Goal: Task Accomplishment & Management: Manage account settings

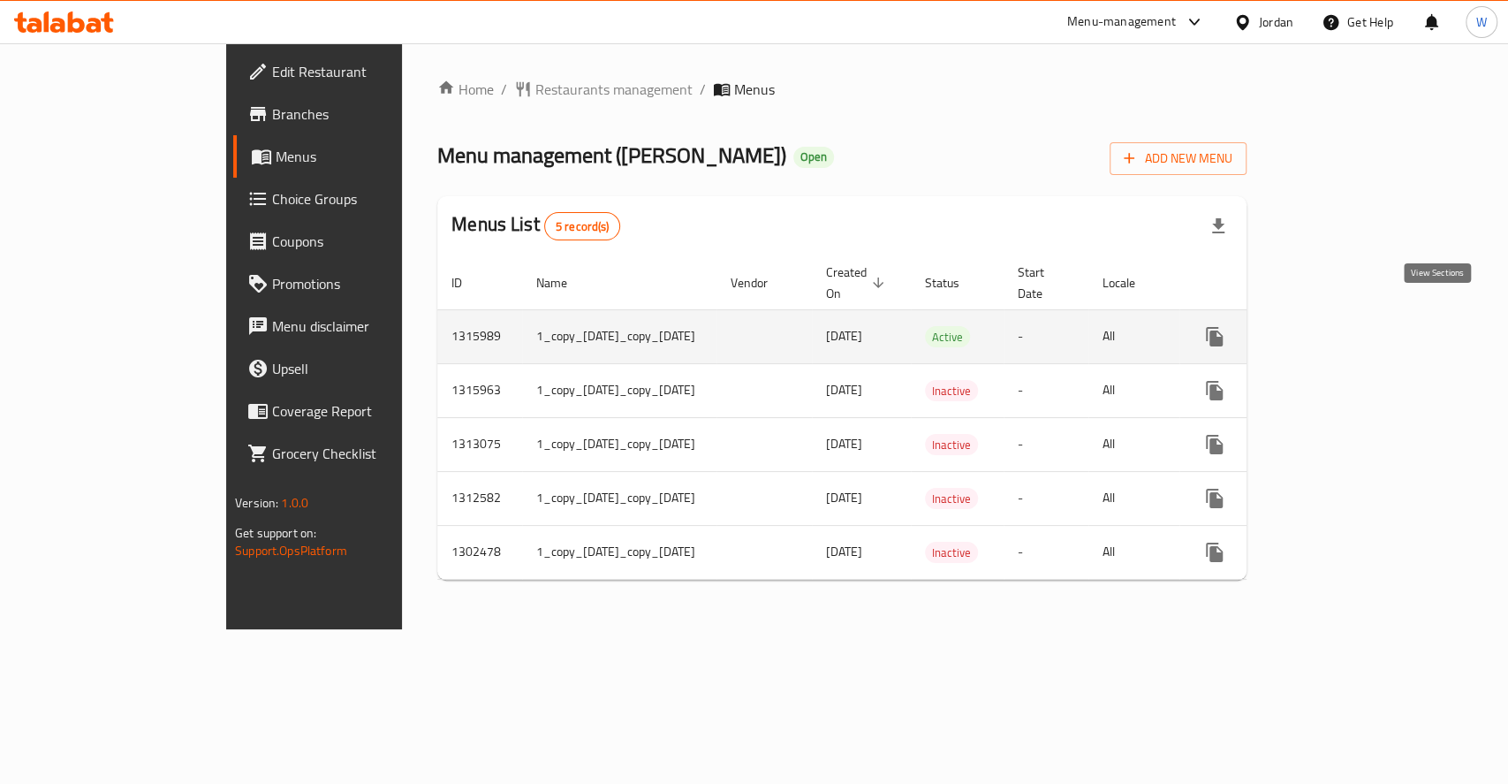
click at [1353, 326] on icon "enhanced table" at bounding box center [1342, 336] width 21 height 21
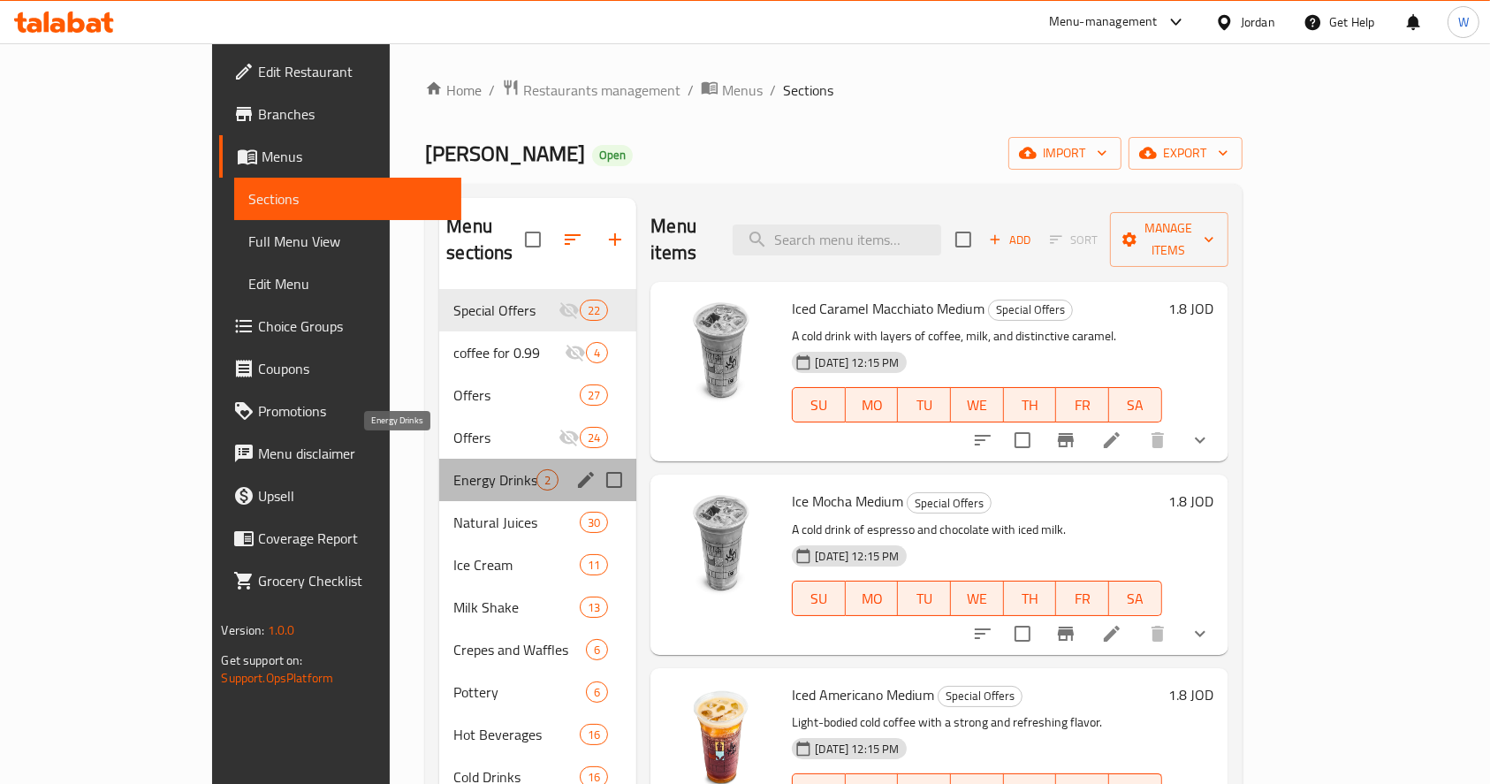
click at [453, 469] on span "Energy Drinks" at bounding box center [494, 479] width 83 height 21
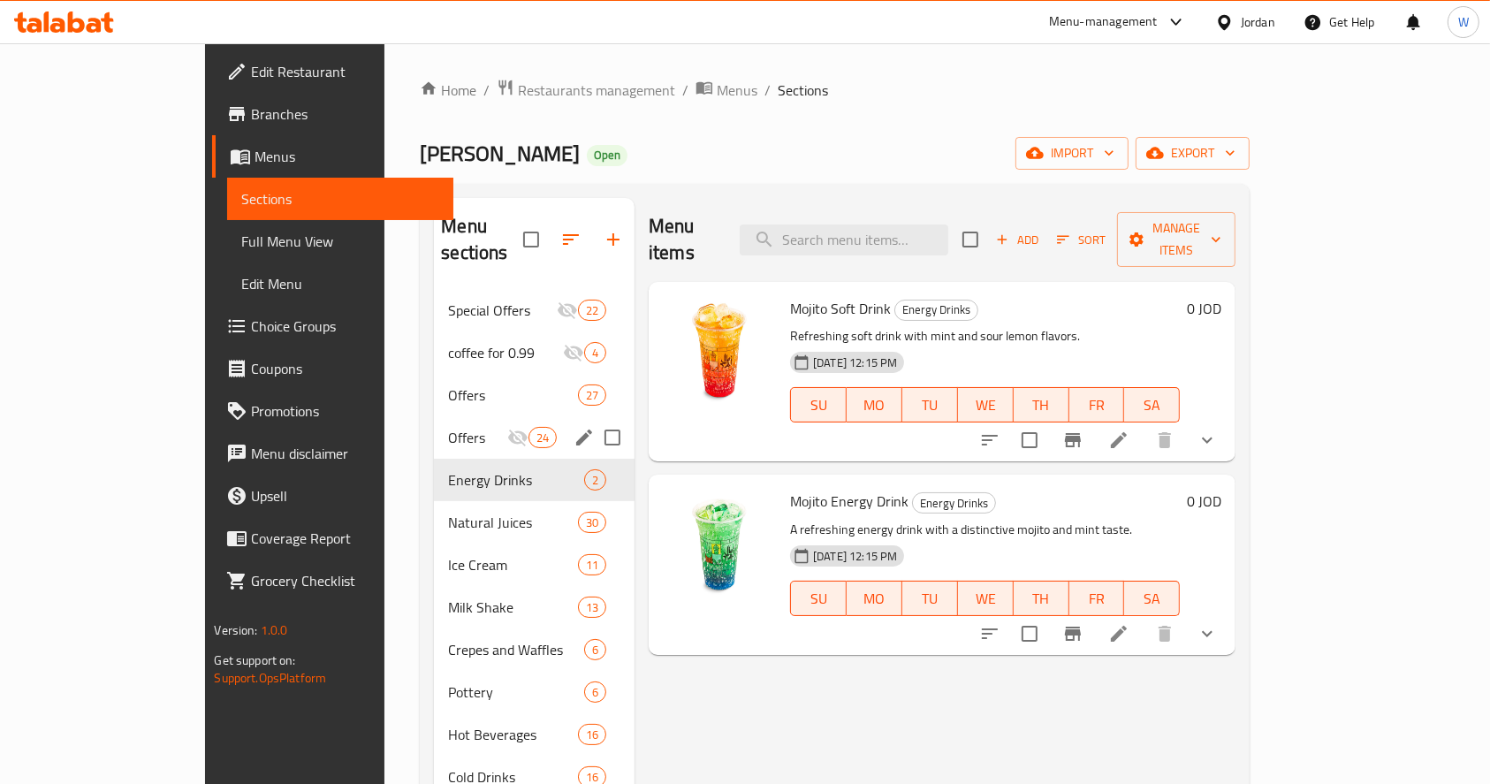
drag, startPoint x: 387, startPoint y: 395, endPoint x: 382, endPoint y: 365, distance: 30.5
click at [434, 416] on div "Offers 24" at bounding box center [534, 437] width 201 height 42
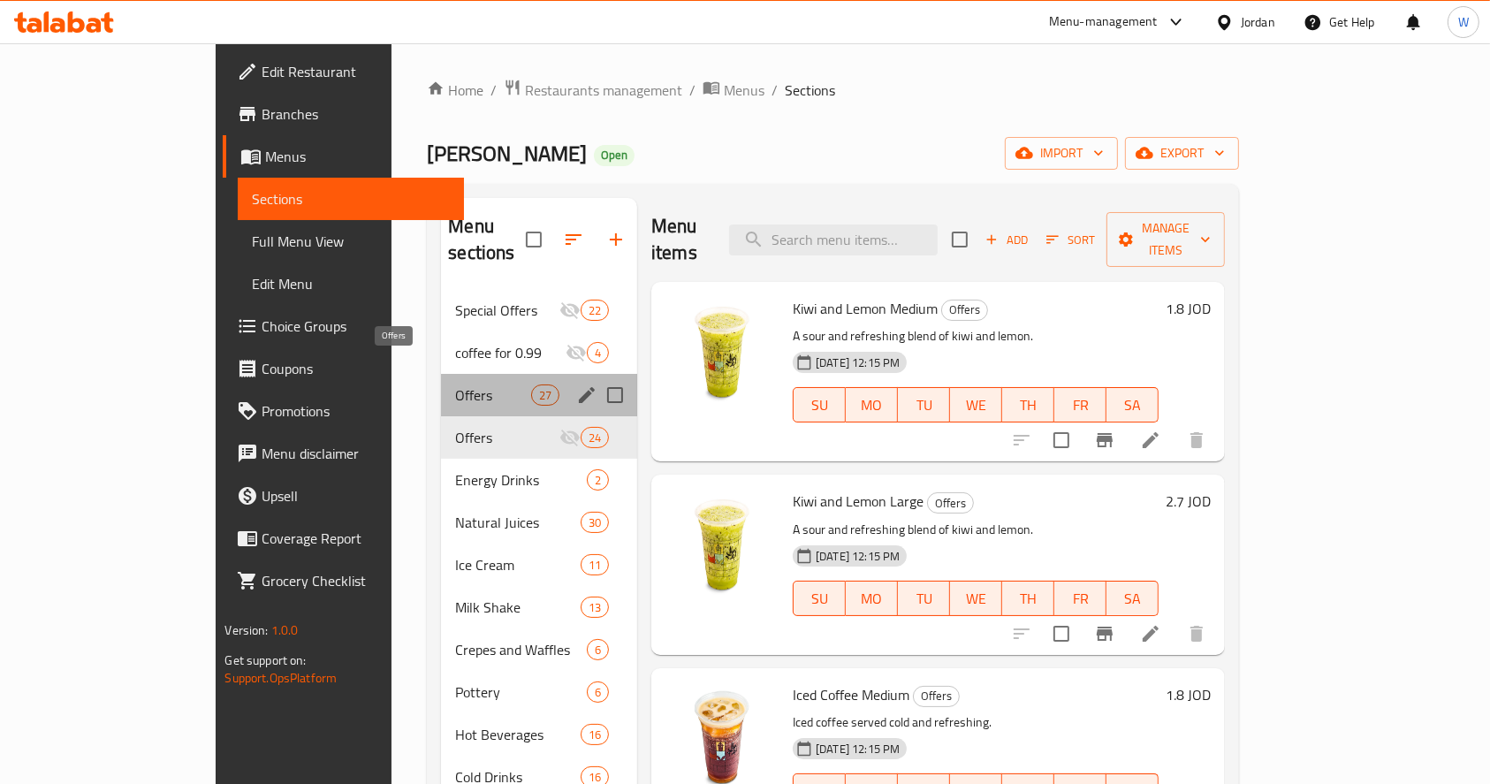
click at [455, 384] on span "Offers" at bounding box center [492, 394] width 75 height 21
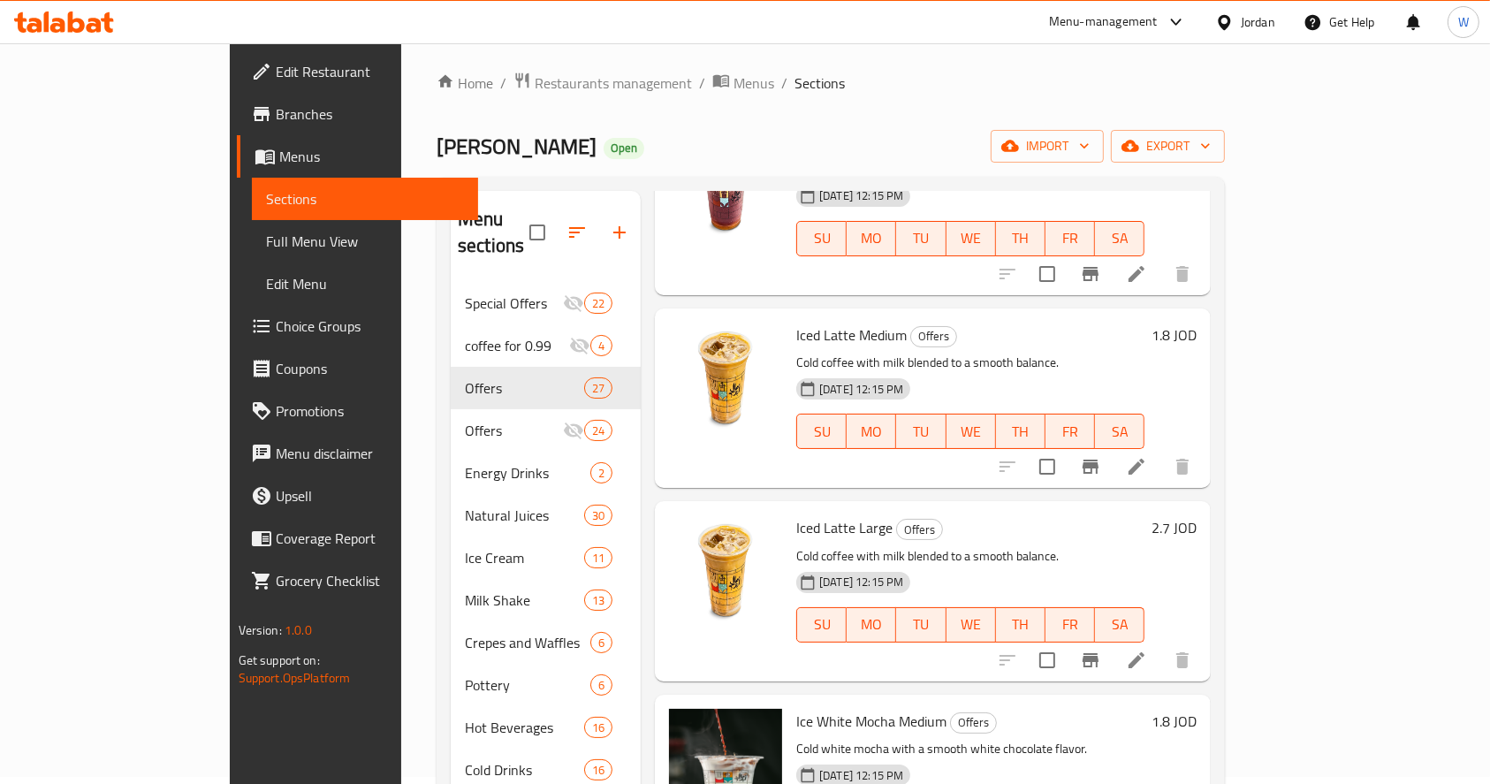
scroll to position [247, 0]
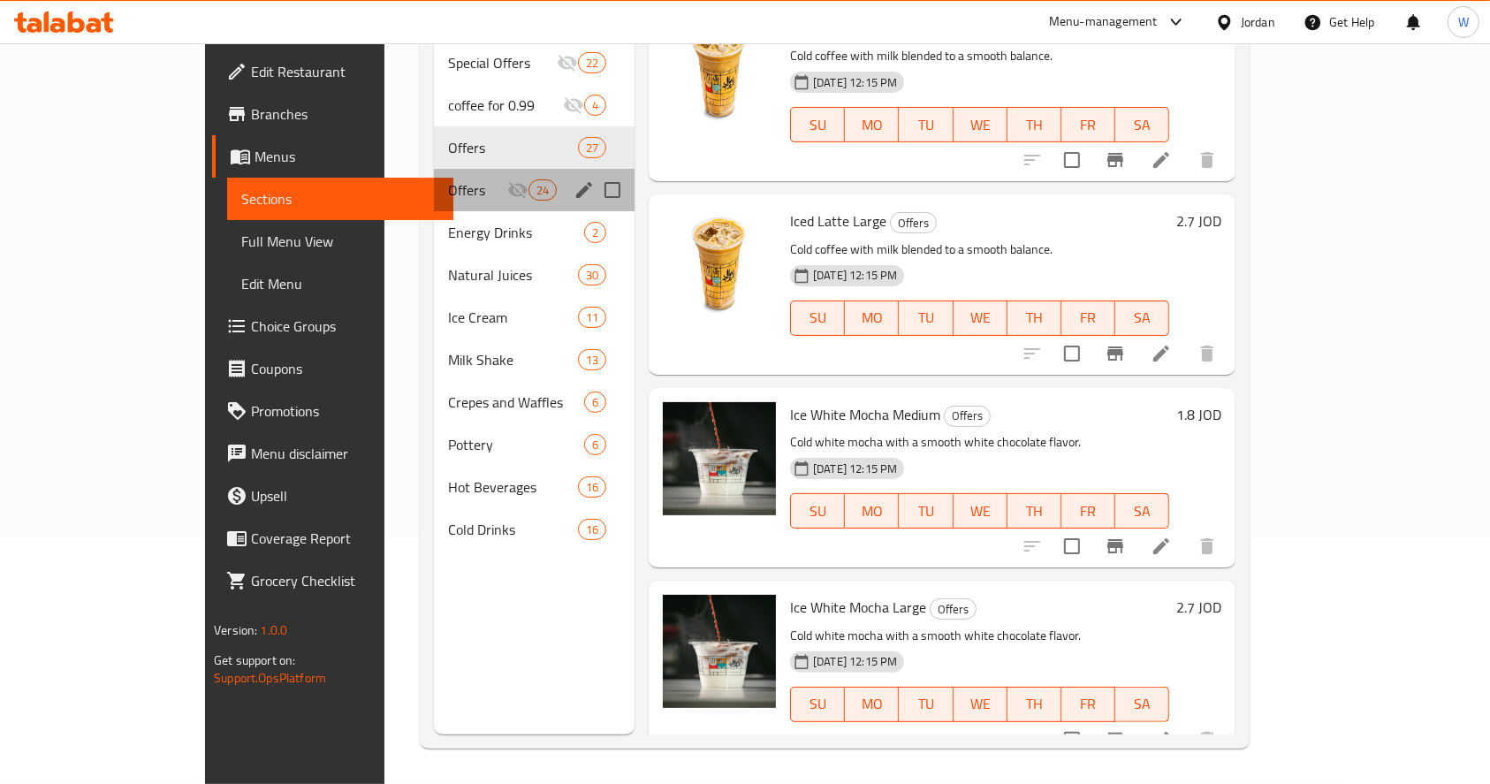
click at [434, 169] on div "Offers 24" at bounding box center [534, 190] width 201 height 42
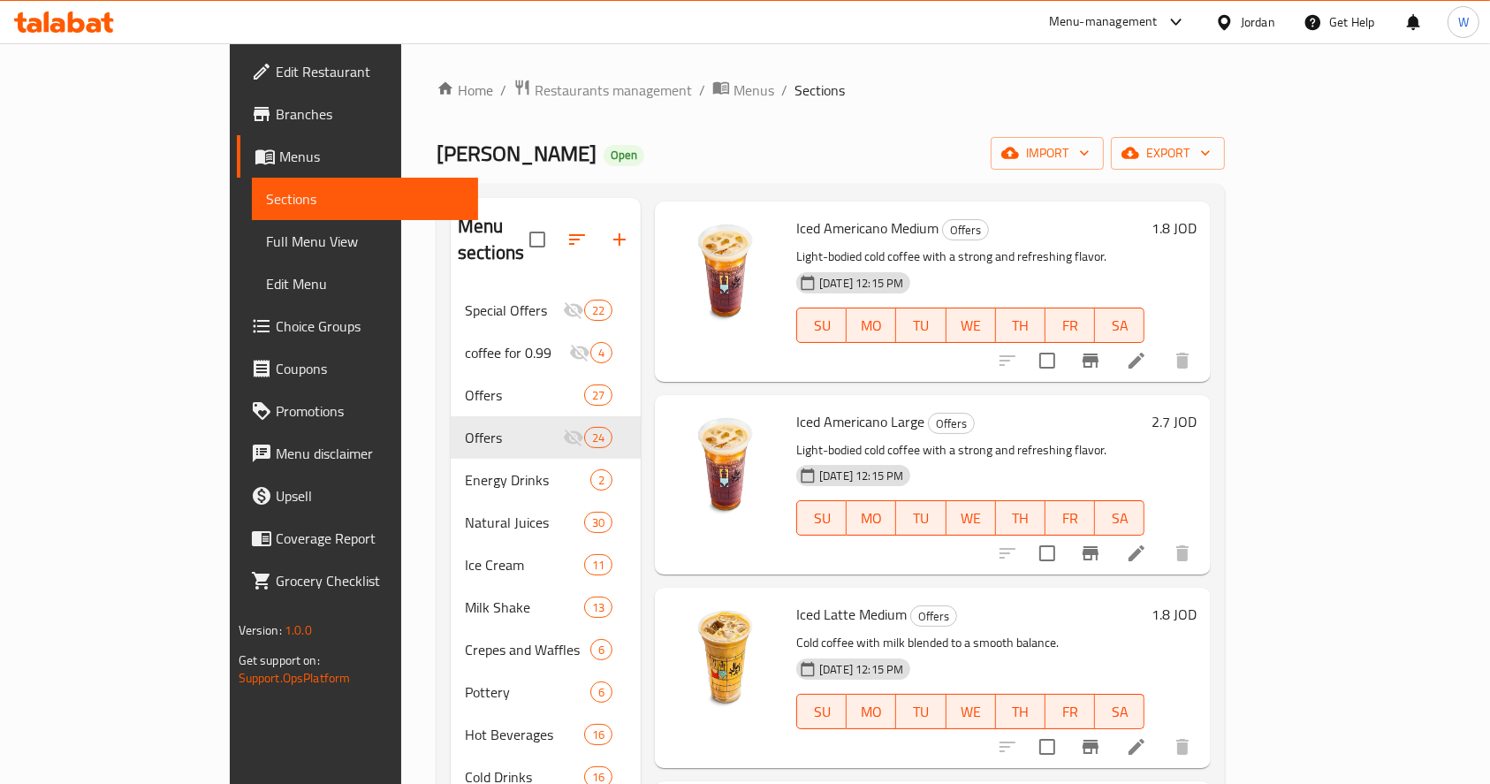
scroll to position [2592, 0]
